Goal: Information Seeking & Learning: Learn about a topic

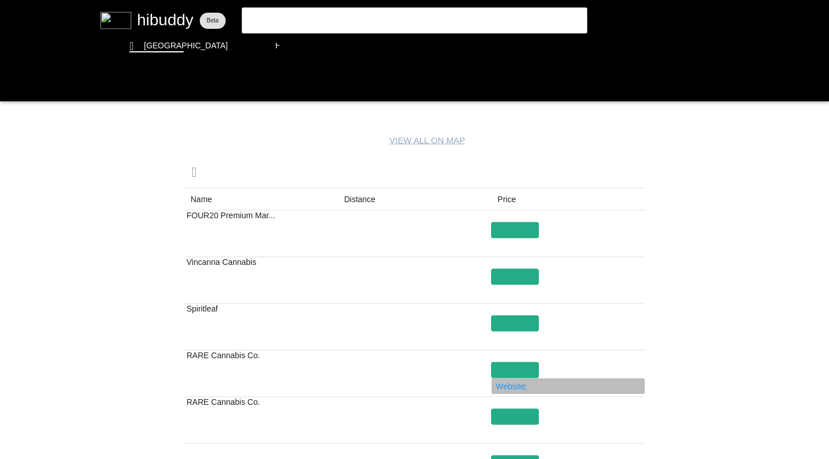
click at [513, 390] on flt-glass-pane at bounding box center [414, 229] width 829 height 459
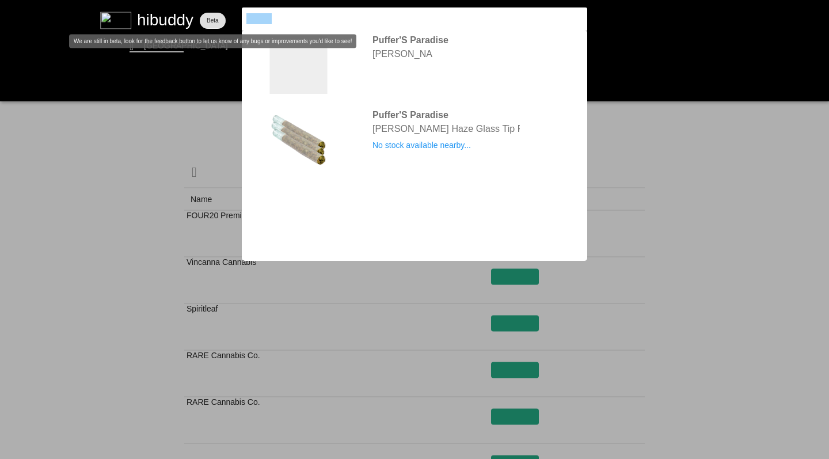
drag, startPoint x: 287, startPoint y: 19, endPoint x: 218, endPoint y: 12, distance: 69.5
click at [218, 12] on flt-glass-pane at bounding box center [414, 229] width 829 height 459
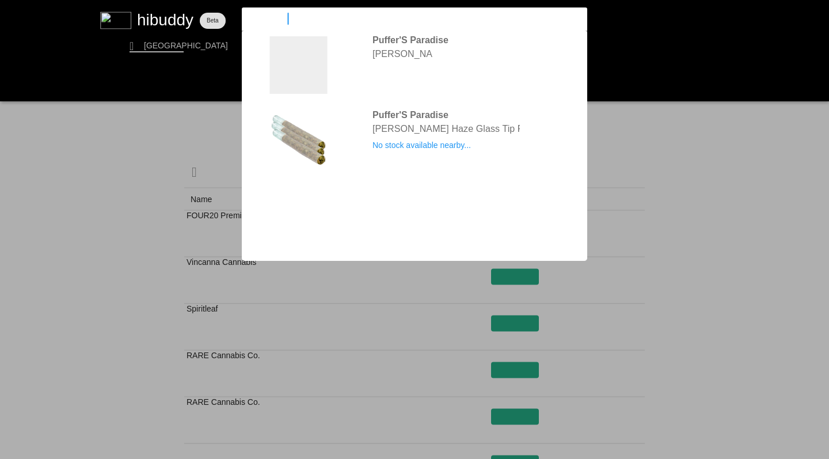
type input "uncommon"
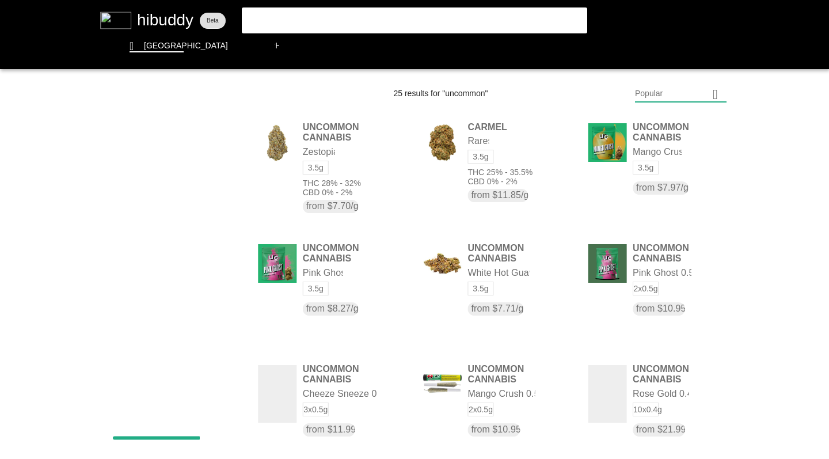
click at [658, 94] on flt-glass-pane at bounding box center [414, 229] width 829 height 459
click at [648, 174] on flt-glass-pane at bounding box center [414, 229] width 829 height 459
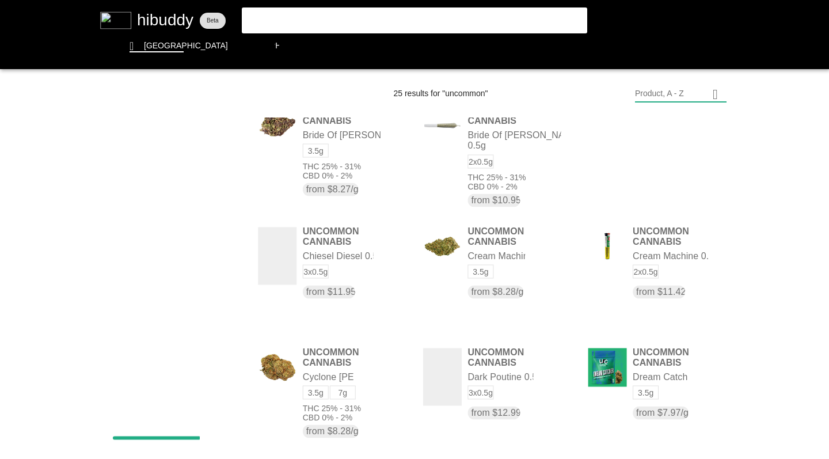
click at [611, 138] on flt-glass-pane at bounding box center [414, 229] width 829 height 459
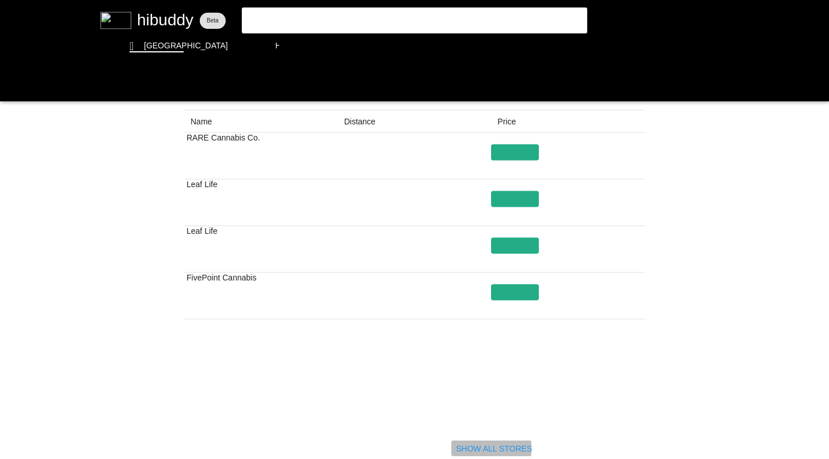
click at [471, 450] on flt-glass-pane at bounding box center [414, 229] width 829 height 459
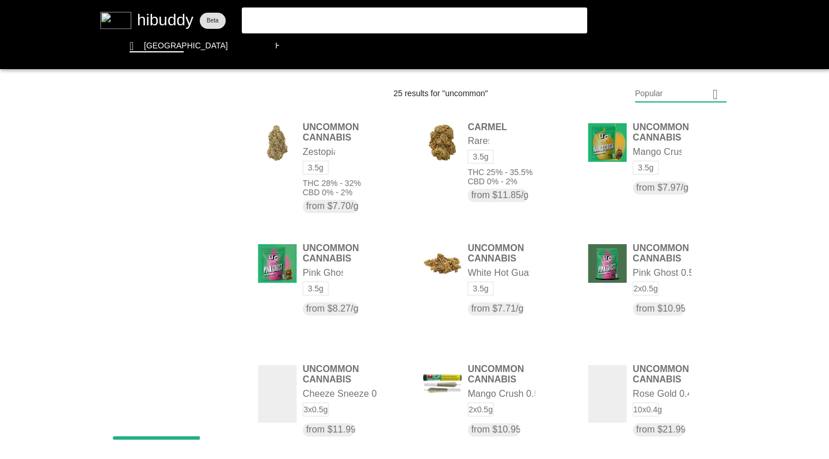
click at [652, 92] on flt-glass-pane at bounding box center [414, 229] width 829 height 459
click at [648, 175] on flt-glass-pane at bounding box center [414, 229] width 829 height 459
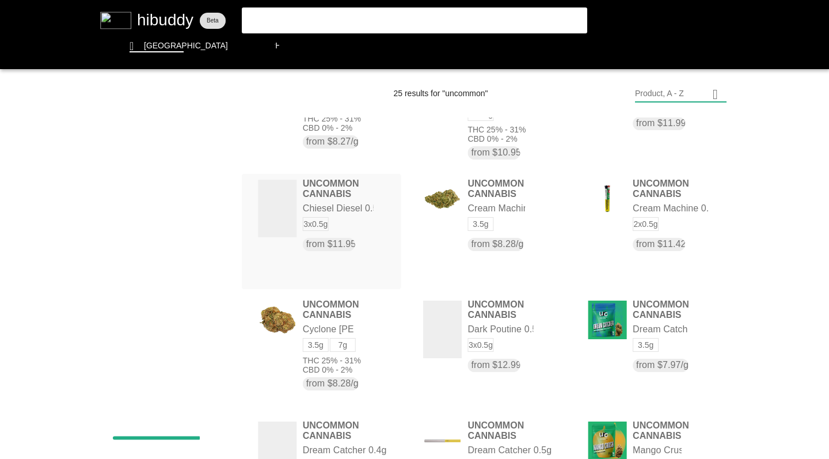
click at [313, 229] on flt-glass-pane at bounding box center [414, 229] width 829 height 459
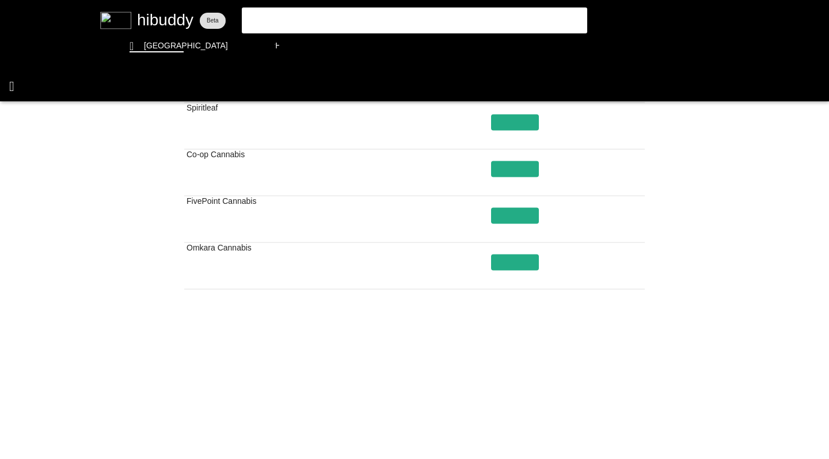
click at [13, 87] on flt-glass-pane at bounding box center [414, 229] width 829 height 459
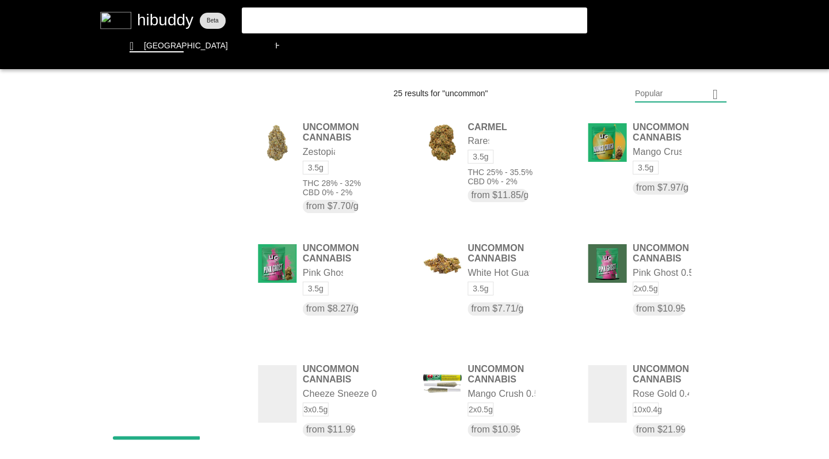
click at [650, 96] on flt-glass-pane at bounding box center [414, 229] width 829 height 459
click at [650, 174] on flt-glass-pane at bounding box center [414, 229] width 829 height 459
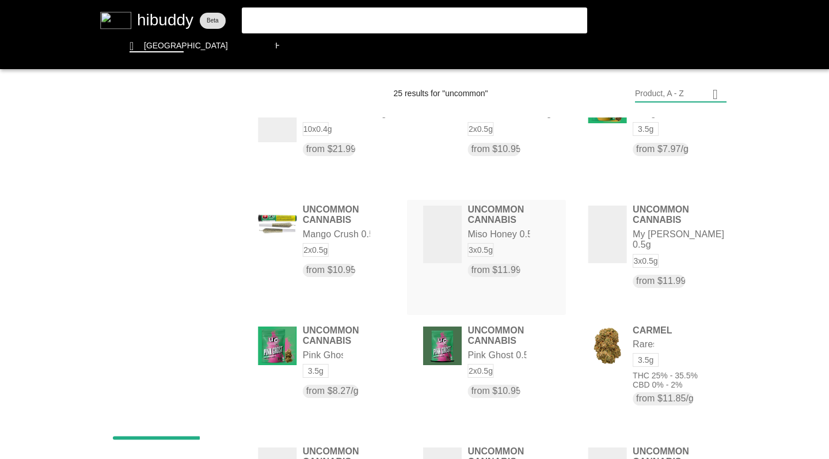
click at [454, 234] on flt-glass-pane at bounding box center [414, 229] width 829 height 459
click at [478, 215] on flt-glass-pane at bounding box center [414, 229] width 829 height 459
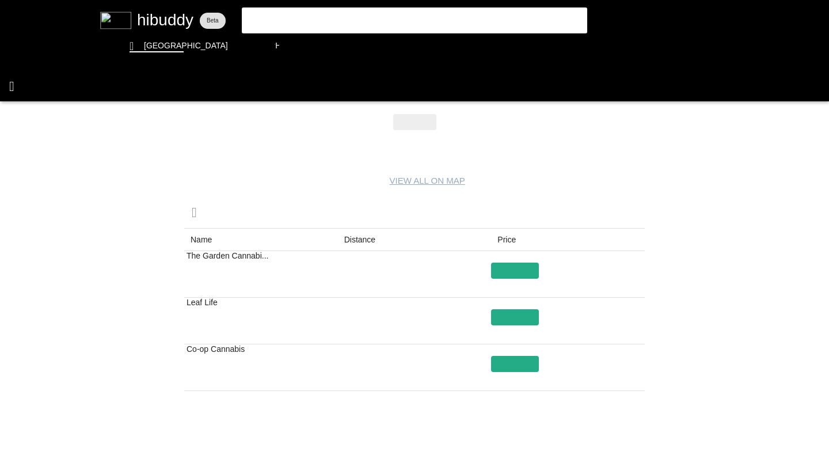
click at [13, 80] on flt-glass-pane at bounding box center [414, 229] width 829 height 459
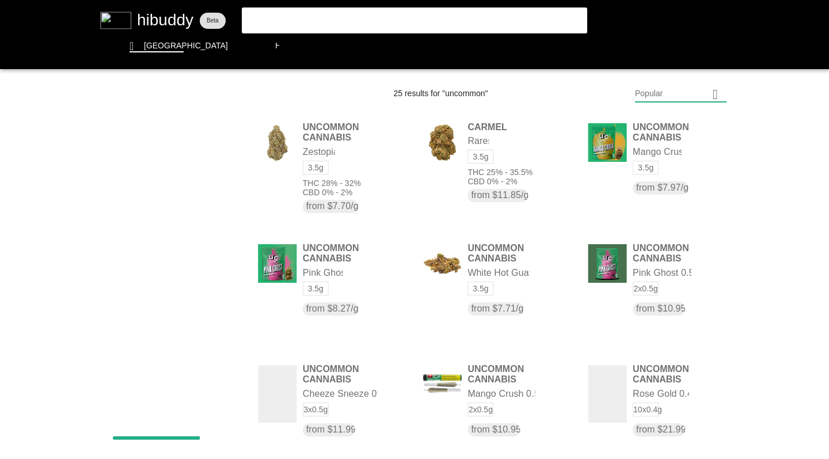
click at [663, 95] on flt-glass-pane at bounding box center [414, 229] width 829 height 459
click at [657, 173] on flt-glass-pane at bounding box center [414, 229] width 829 height 459
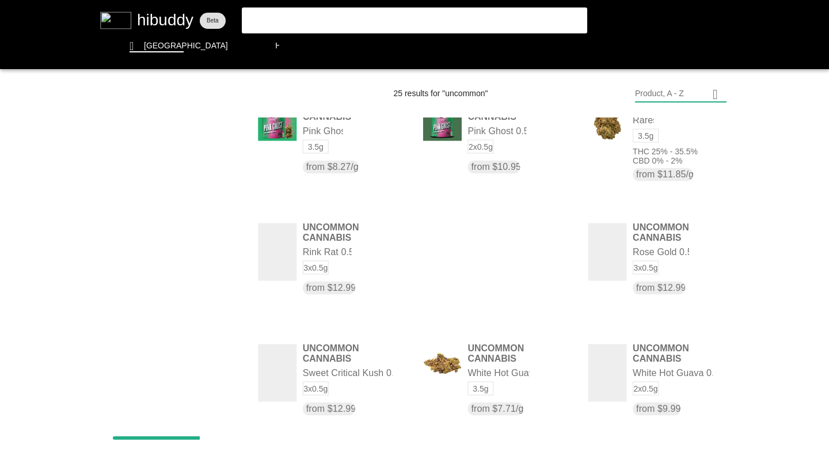
click at [456, 260] on flt-glass-pane at bounding box center [414, 229] width 829 height 459
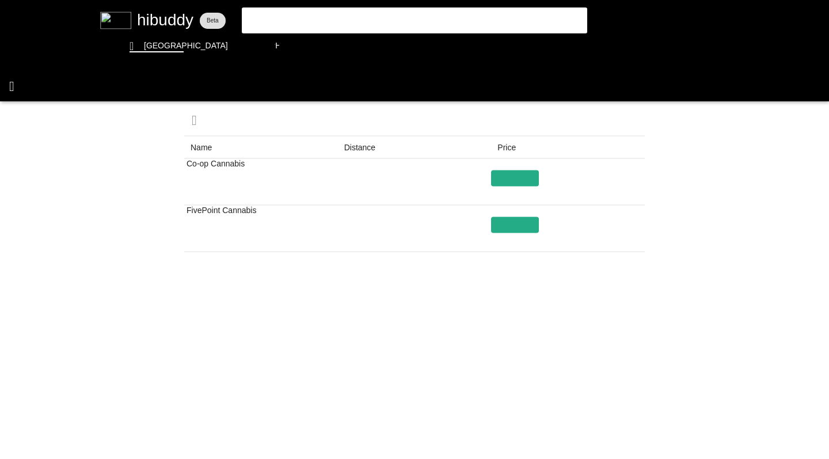
click at [14, 83] on flt-glass-pane at bounding box center [414, 229] width 829 height 459
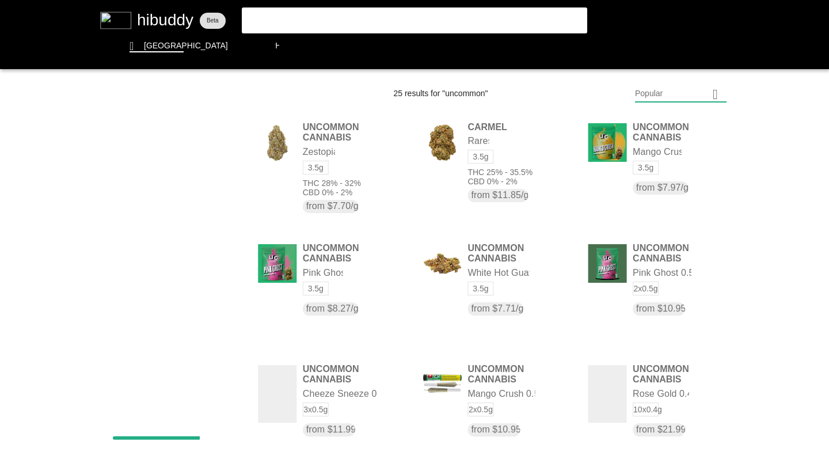
click at [648, 93] on flt-glass-pane at bounding box center [414, 229] width 829 height 459
click at [646, 178] on flt-glass-pane at bounding box center [414, 229] width 829 height 459
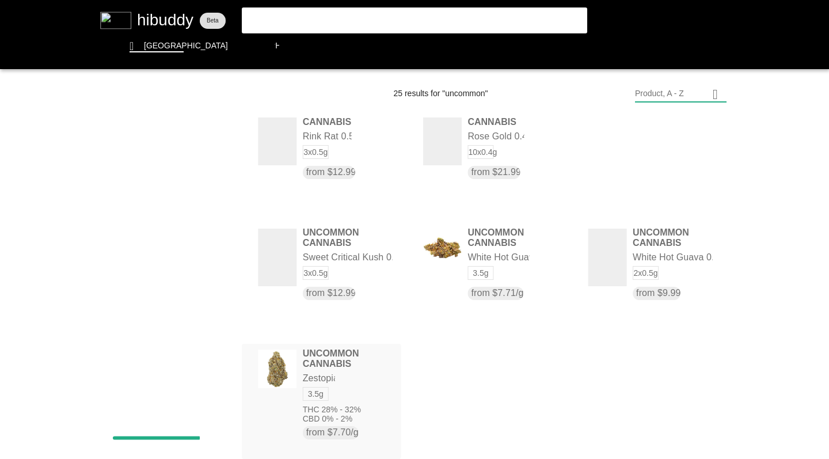
click at [319, 420] on flt-glass-pane at bounding box center [414, 229] width 829 height 459
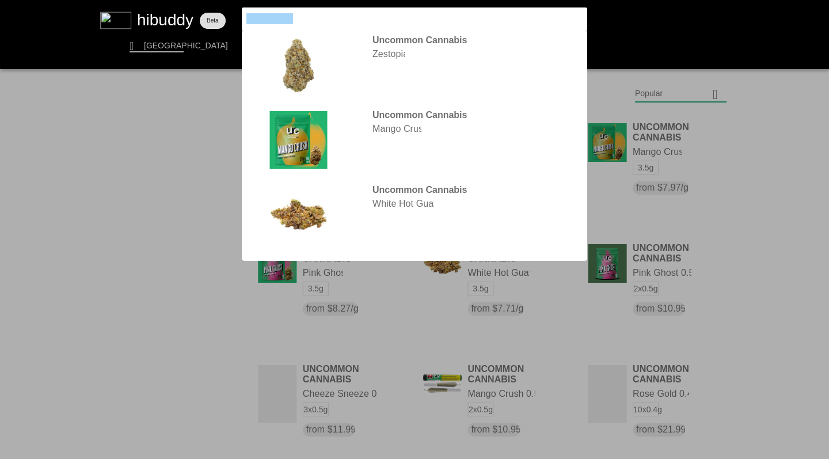
drag, startPoint x: 298, startPoint y: 18, endPoint x: 182, endPoint y: -2, distance: 117.0
click at [182, 0] on html at bounding box center [414, 0] width 829 height 0
type input "sugruncommon"
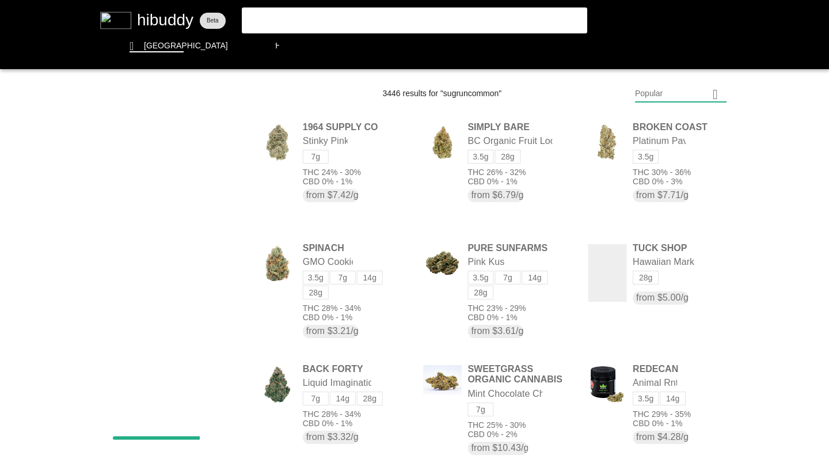
click at [316, 19] on flt-glass-pane at bounding box center [414, 229] width 829 height 459
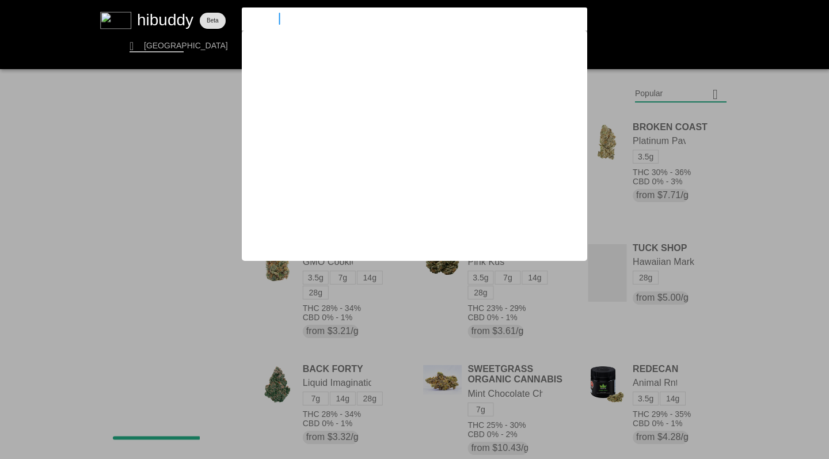
type input "sugr"
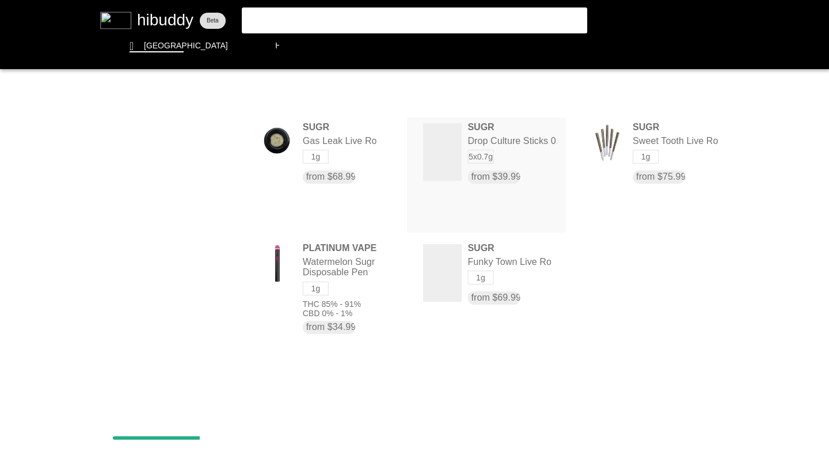
click at [440, 155] on flt-glass-pane at bounding box center [414, 229] width 829 height 459
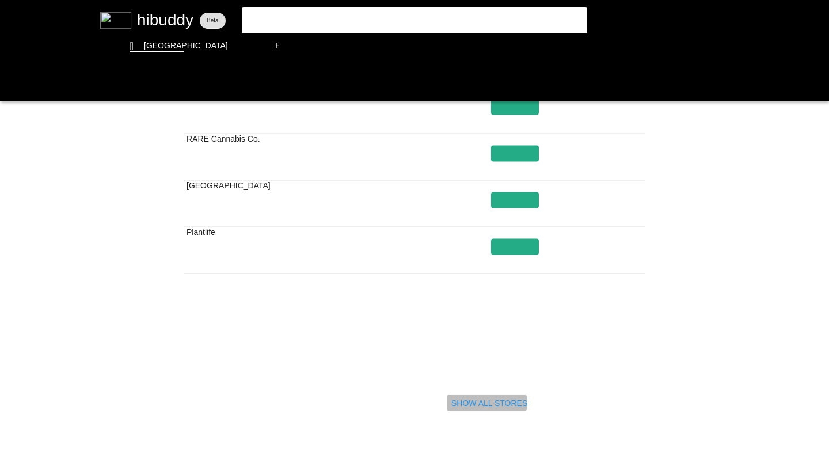
click at [490, 405] on flt-glass-pane at bounding box center [414, 229] width 829 height 459
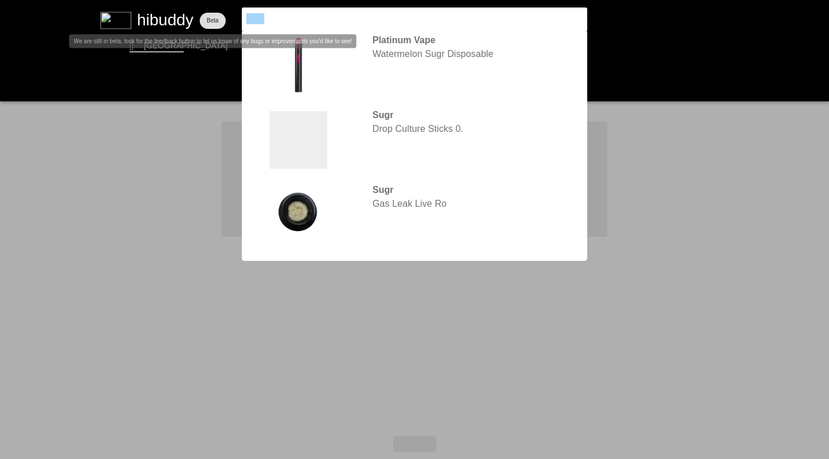
drag, startPoint x: 271, startPoint y: 19, endPoint x: 176, endPoint y: 13, distance: 95.8
click at [176, 17] on flt-glass-pane at bounding box center [414, 229] width 829 height 459
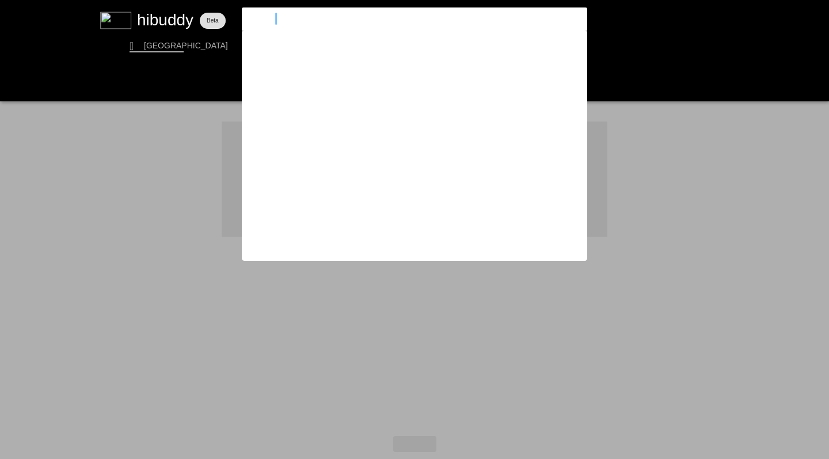
type input "wildcard"
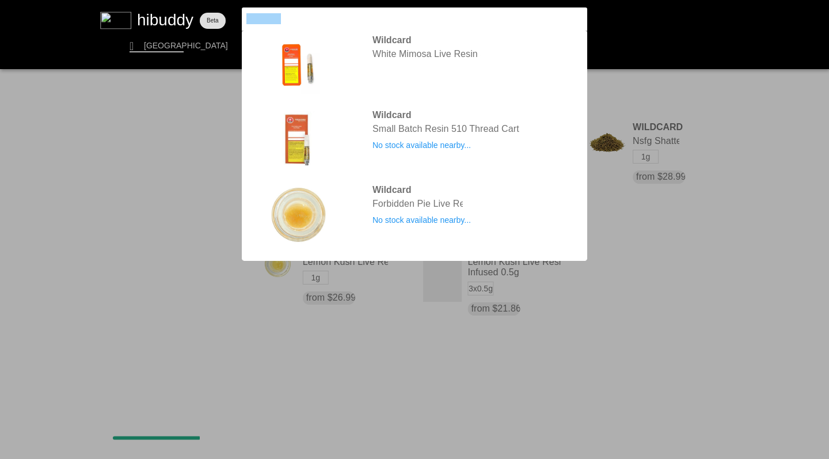
drag, startPoint x: 294, startPoint y: 20, endPoint x: 152, endPoint y: 3, distance: 142.6
click at [152, 3] on flt-glass-pane at bounding box center [414, 229] width 829 height 459
type input "sweetgrass"
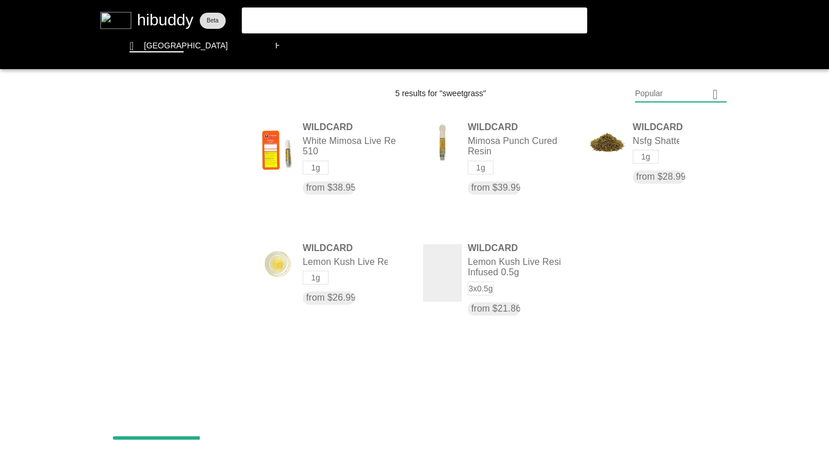
click at [303, 19] on flt-glass-pane at bounding box center [414, 229] width 829 height 459
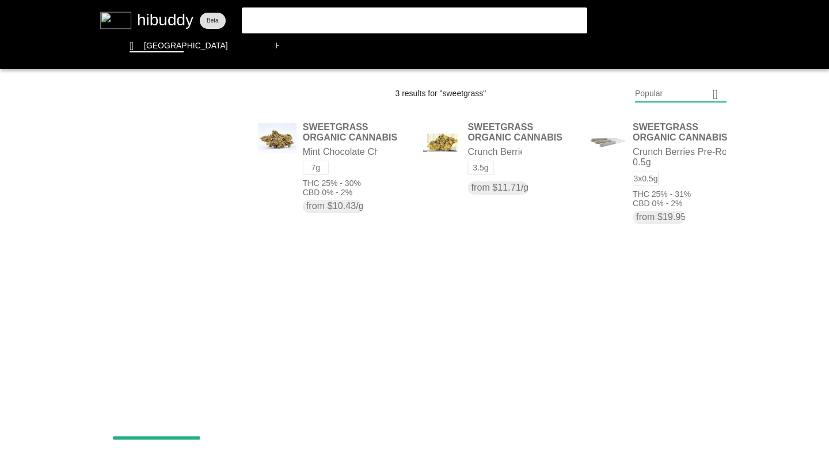
click at [295, 20] on flt-glass-pane at bounding box center [414, 229] width 829 height 459
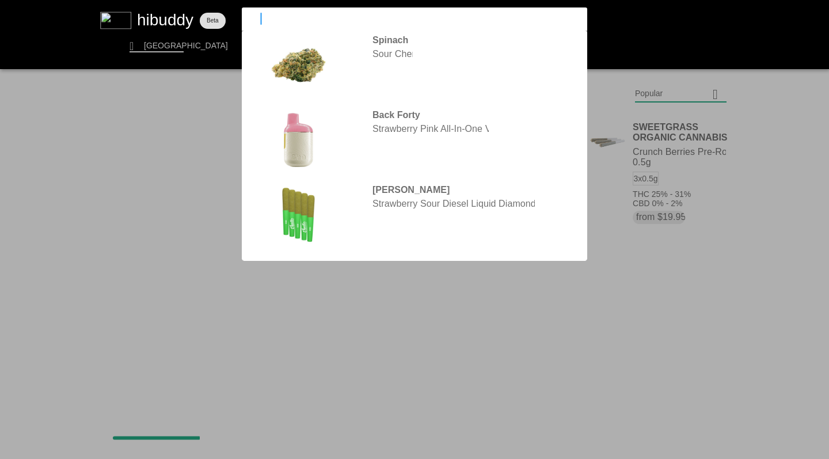
type input "sitka"
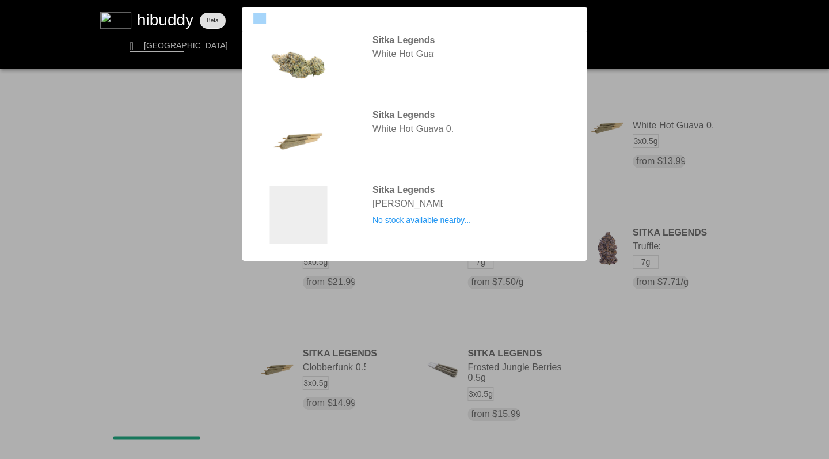
drag, startPoint x: 274, startPoint y: 17, endPoint x: 253, endPoint y: 18, distance: 20.8
click at [253, 18] on flt-glass-pane at bounding box center [414, 229] width 829 height 459
type input "stka"
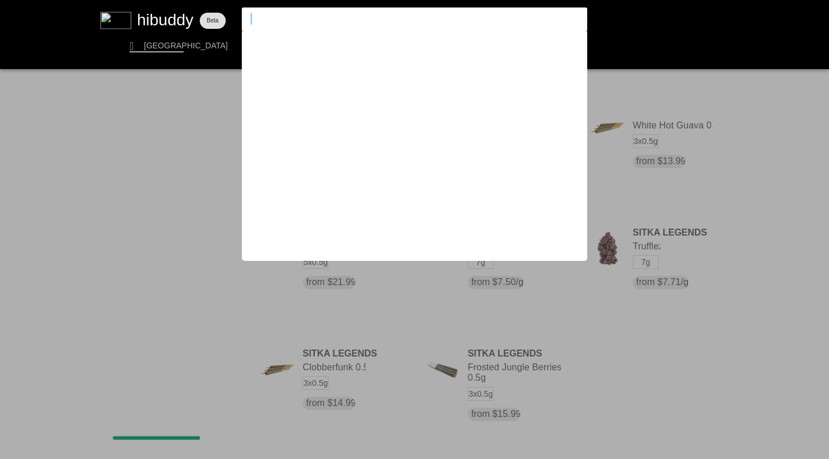
click at [253, 18] on input "stka" at bounding box center [404, 18] width 317 height 11
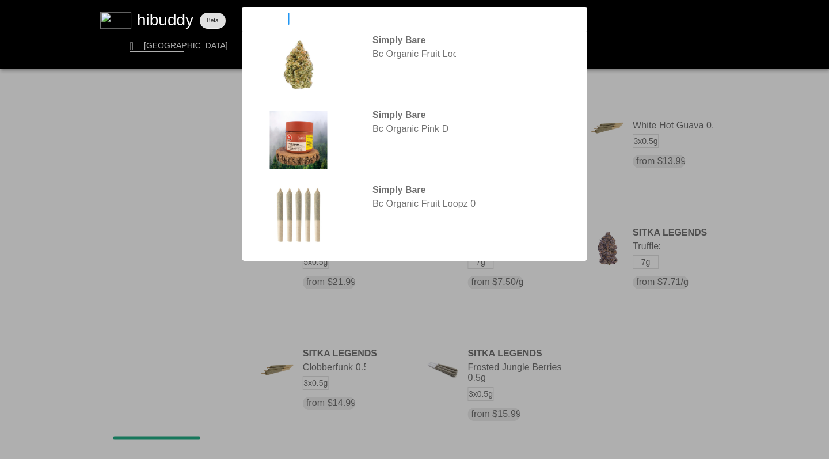
type input "simply bare"
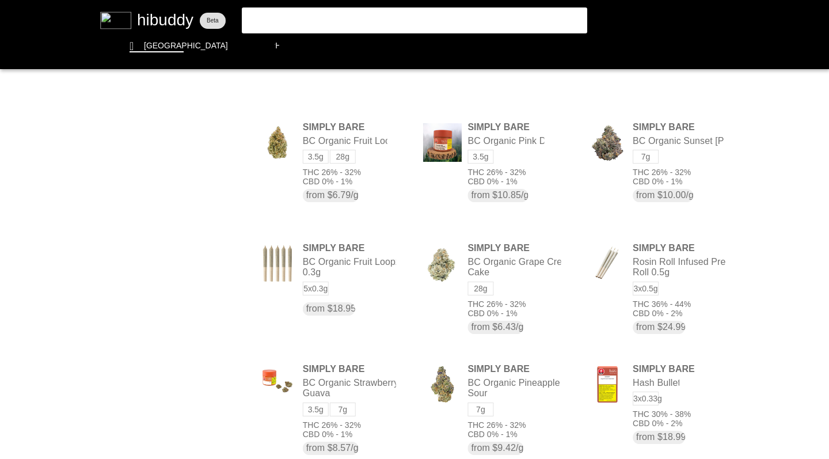
click at [654, 90] on flt-glass-pane at bounding box center [414, 229] width 829 height 459
click at [516, 96] on flt-glass-pane at bounding box center [414, 229] width 829 height 459
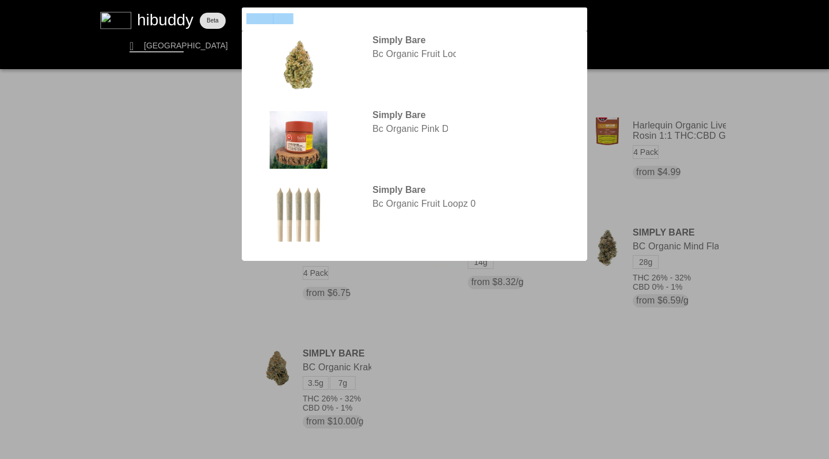
drag, startPoint x: 300, startPoint y: 16, endPoint x: 230, endPoint y: 7, distance: 70.8
click at [230, 7] on flt-glass-pane at bounding box center [414, 229] width 829 height 459
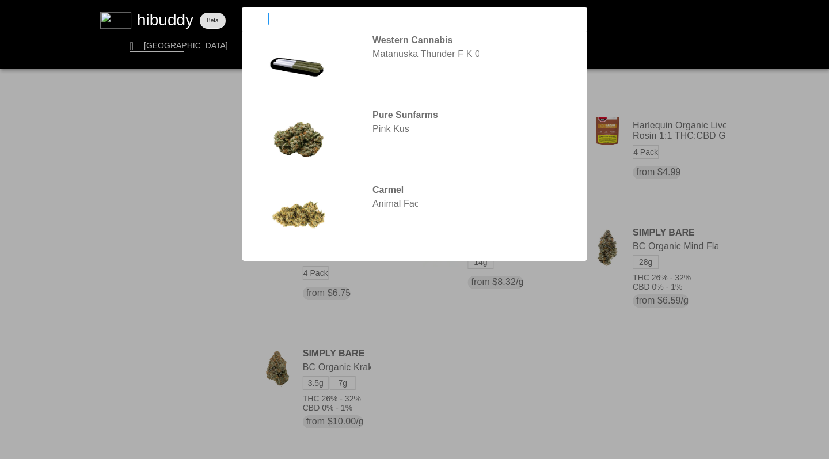
type input "four54"
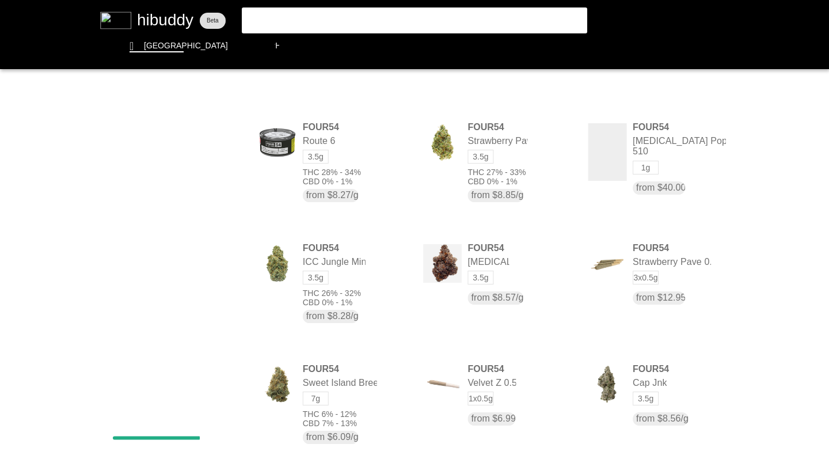
click at [656, 90] on flt-glass-pane at bounding box center [414, 229] width 829 height 459
click at [644, 170] on flt-glass-pane at bounding box center [414, 229] width 829 height 459
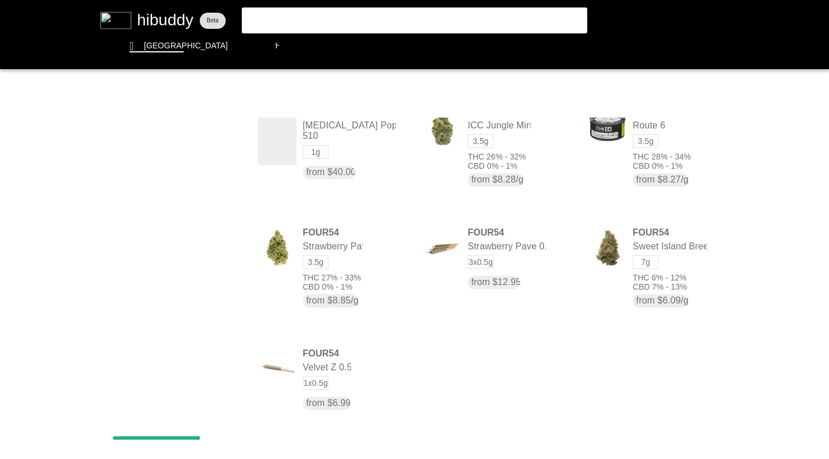
click at [634, 286] on flt-glass-pane at bounding box center [414, 229] width 829 height 459
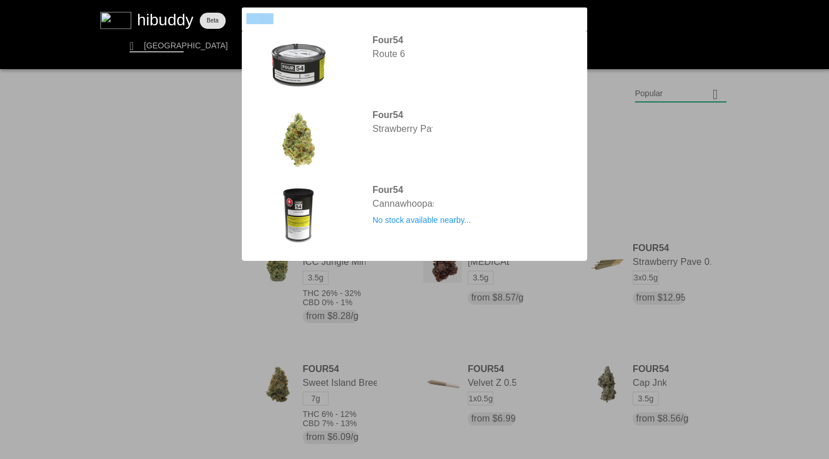
drag, startPoint x: 286, startPoint y: 19, endPoint x: 210, endPoint y: 6, distance: 77.6
click at [210, 7] on flt-glass-pane at bounding box center [414, 229] width 829 height 459
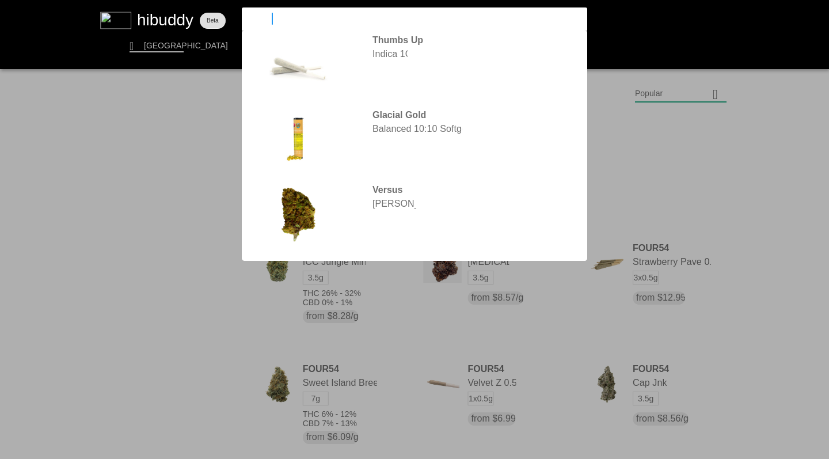
type input "carmel"
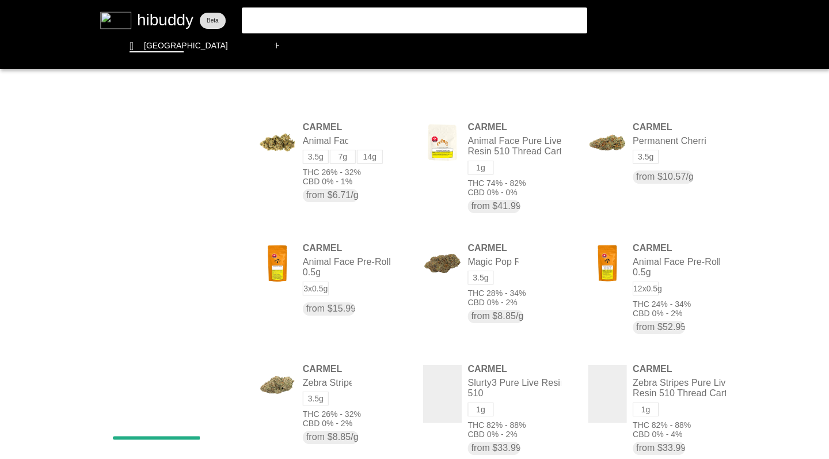
click at [637, 88] on flt-glass-pane at bounding box center [414, 229] width 829 height 459
click at [649, 177] on flt-glass-pane at bounding box center [414, 229] width 829 height 459
